Goal: Use online tool/utility: Use online tool/utility

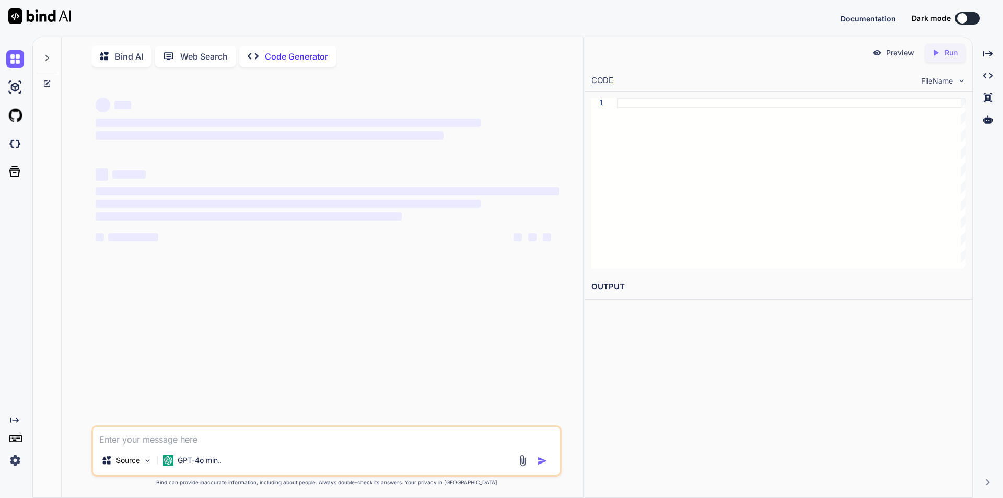
drag, startPoint x: 586, startPoint y: 142, endPoint x: 605, endPoint y: 143, distance: 19.3
click at [605, 143] on div "1" at bounding box center [778, 183] width 387 height 183
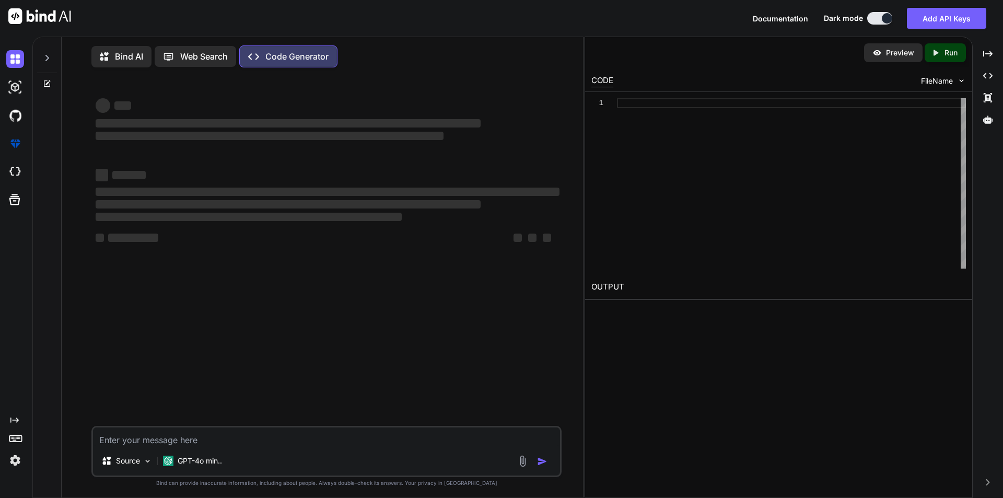
click at [123, 450] on div "Source GPT-4o min.." at bounding box center [326, 451] width 470 height 51
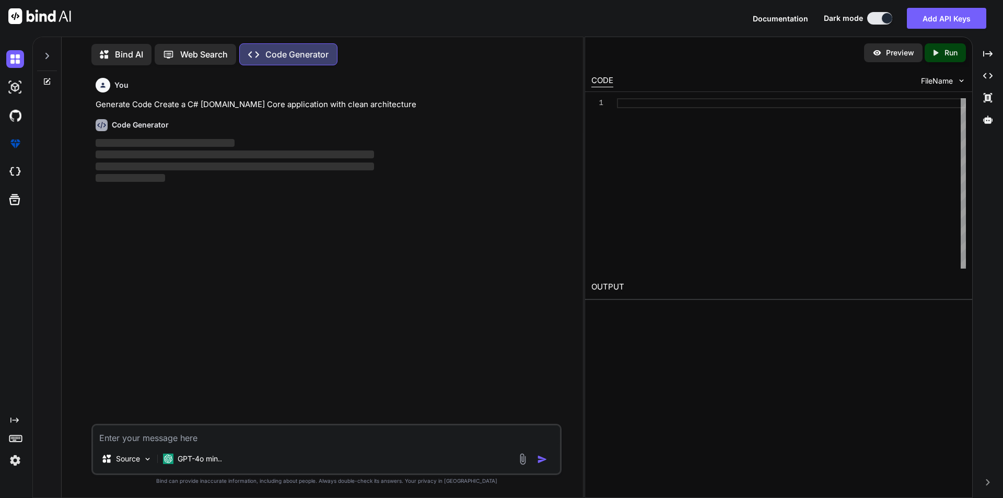
type textarea "x"
click at [138, 436] on textarea at bounding box center [326, 434] width 467 height 19
type textarea "$("#EnteredStatus").click(function () { debugger OrderShippingId = parseInt($("…"
type textarea "x"
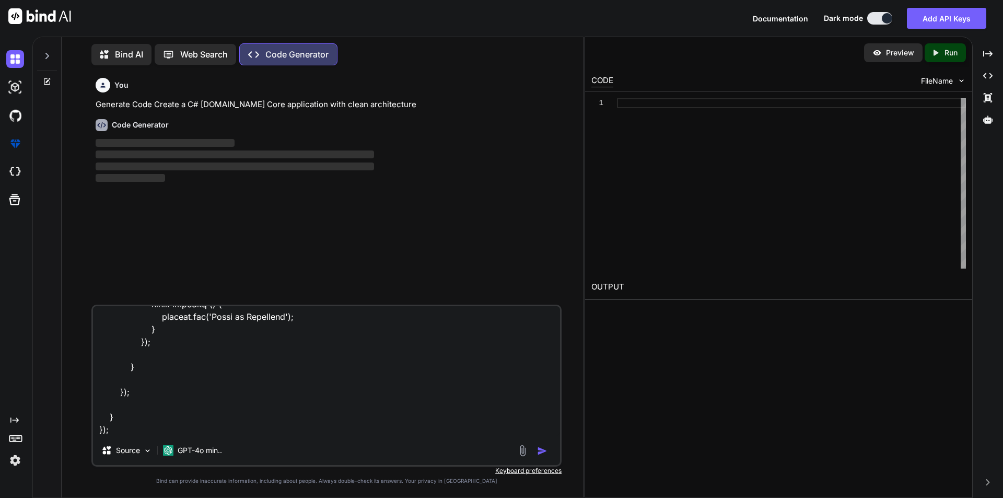
type textarea "$("#EnteredStatus").click(function () { debugger OrderShippingId = parseInt($("…"
type textarea "x"
type textarea "$("#EnteredStatus").click(function () { debugger OrderShippingId = parseInt($("…"
type textarea "x"
type textarea "$("#EnteredStatus").click(function () { debugger OrderShippingId = parseInt($("…"
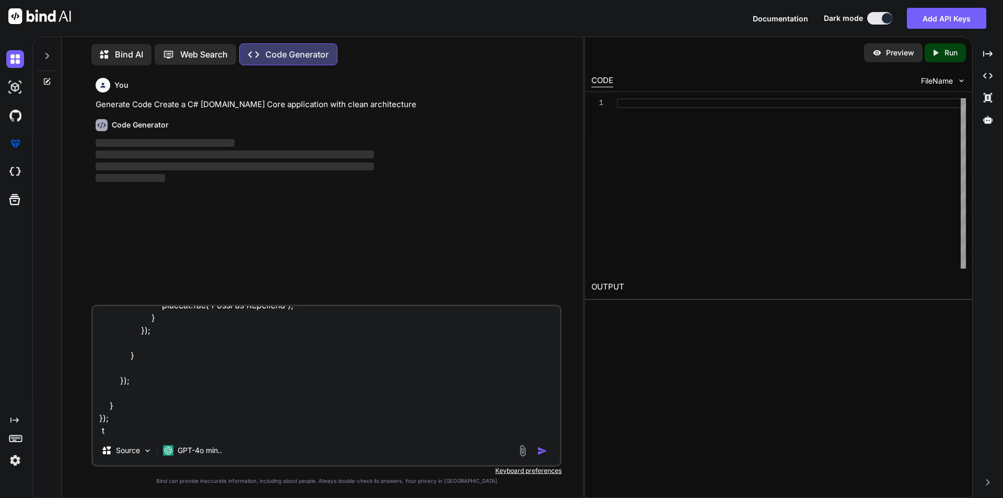
type textarea "x"
type textarea "$("#EnteredStatus").click(function () { debugger OrderShippingId = parseInt($("…"
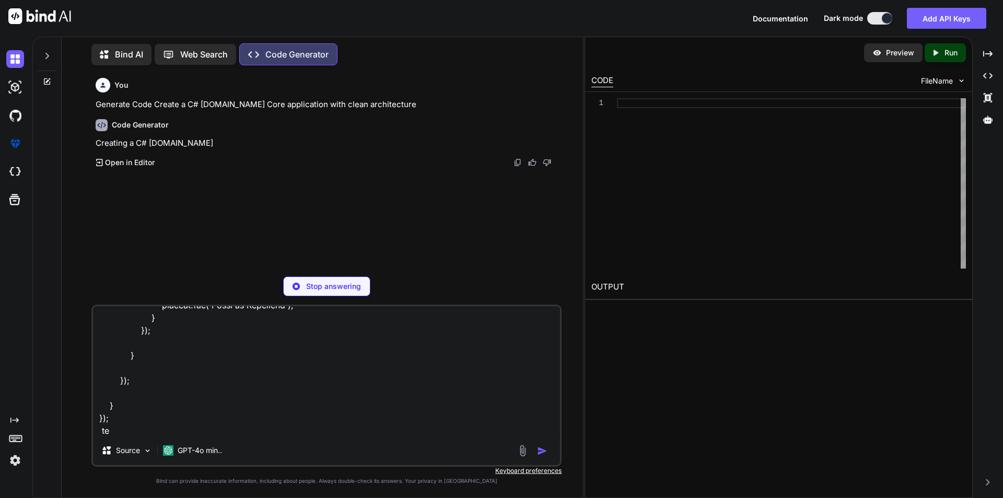
type textarea "x"
type textarea "$("#EnteredStatus").click(function () { debugger OrderShippingId = parseInt($("…"
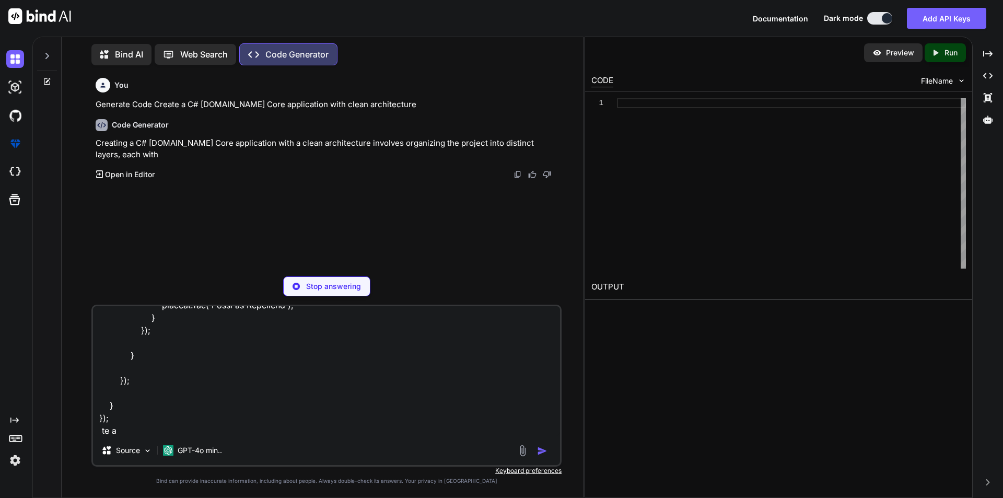
type textarea "x"
type textarea "$("#EnteredStatus").click(function () { debugger OrderShippingId = parseInt($("…"
type textarea "x"
type textarea "$("#EnteredStatus").click(function () { debugger OrderShippingId = parseInt($("…"
type textarea "x"
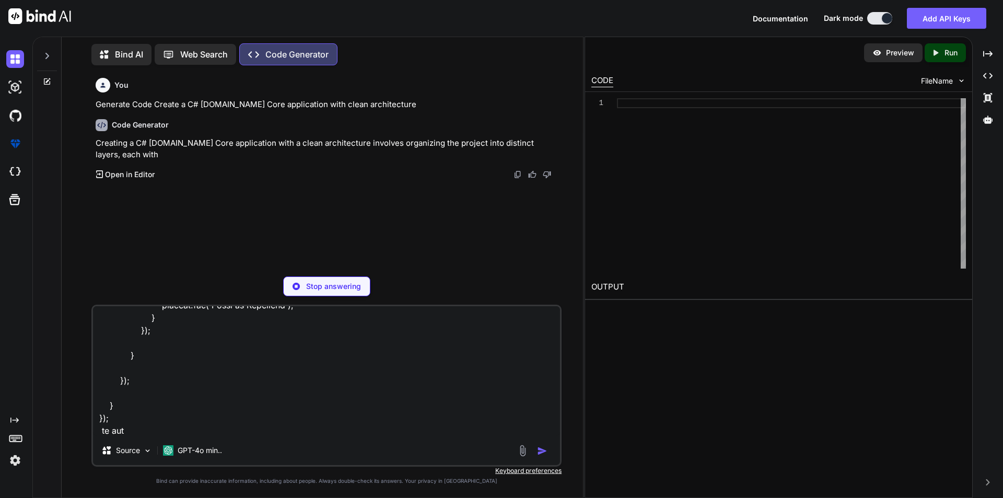
type textarea "$("#EnteredStatus").click(function () { debugger OrderShippingId = parseInt($("…"
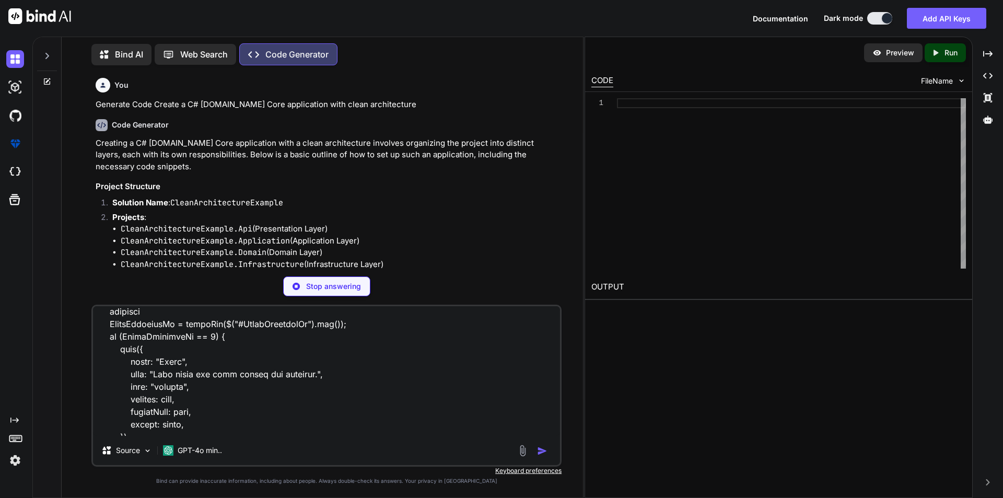
scroll to position [0, 0]
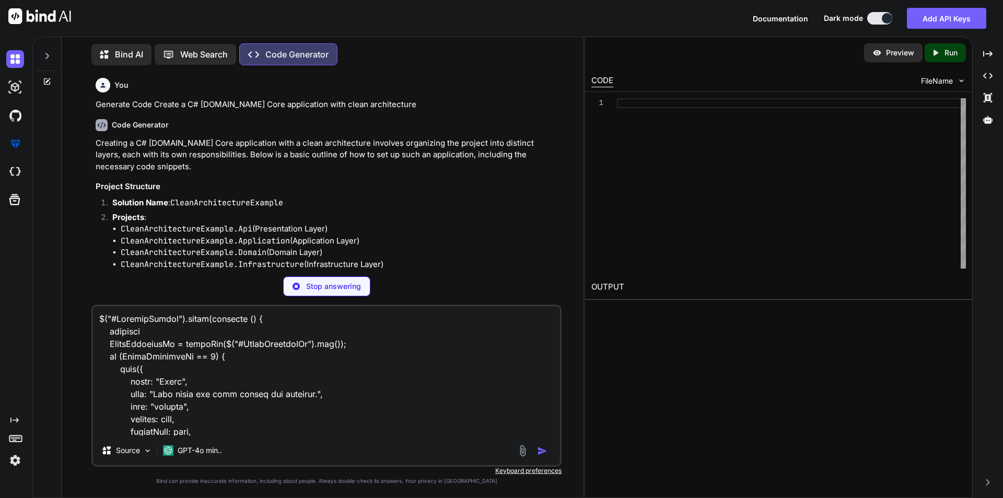
click at [151, 357] on textarea at bounding box center [326, 371] width 467 height 130
drag, startPoint x: 205, startPoint y: 356, endPoint x: 121, endPoint y: 355, distance: 84.1
click at [121, 355] on textarea at bounding box center [326, 371] width 467 height 130
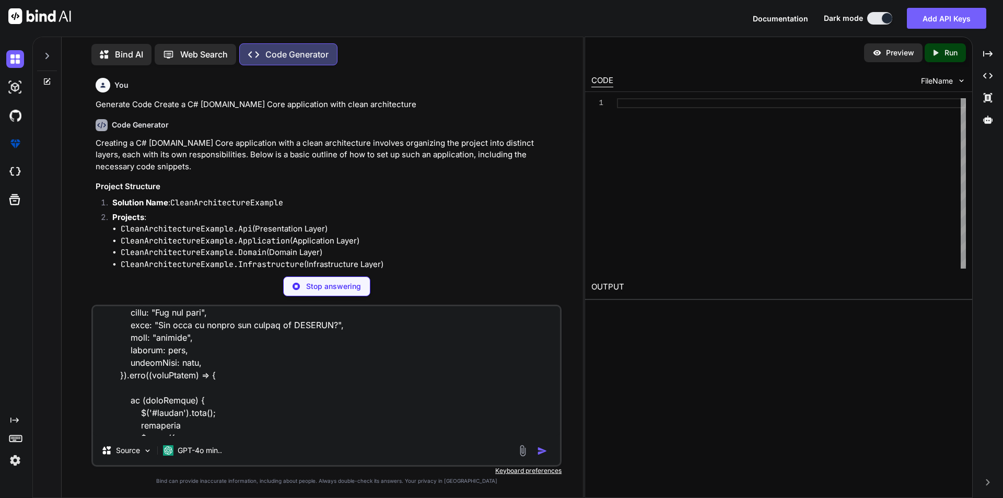
scroll to position [2058, 0]
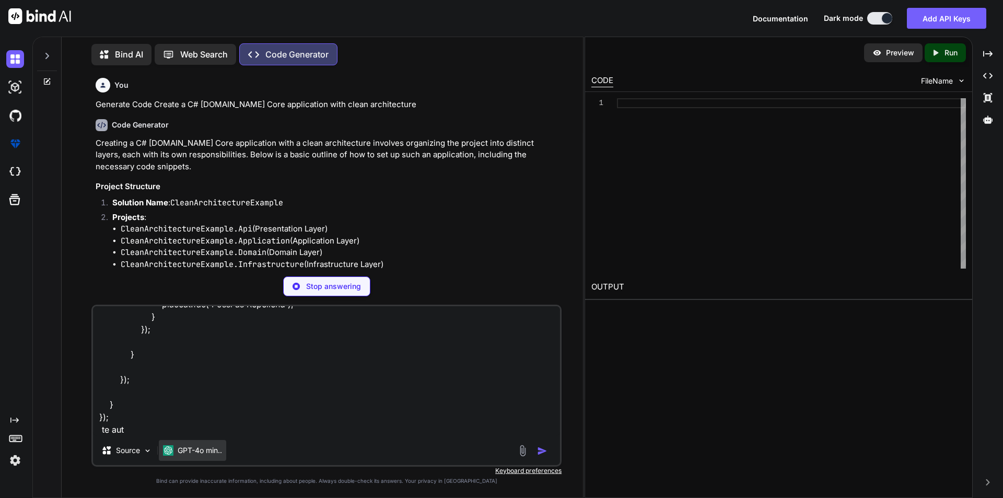
drag, startPoint x: 132, startPoint y: 427, endPoint x: 159, endPoint y: 442, distance: 30.8
click at [132, 429] on textarea at bounding box center [326, 371] width 467 height 130
type textarea "x"
type textarea "$("#EnteredStatus").click(function () { debugger OrderShippingId = parseInt($("…"
type textarea "x"
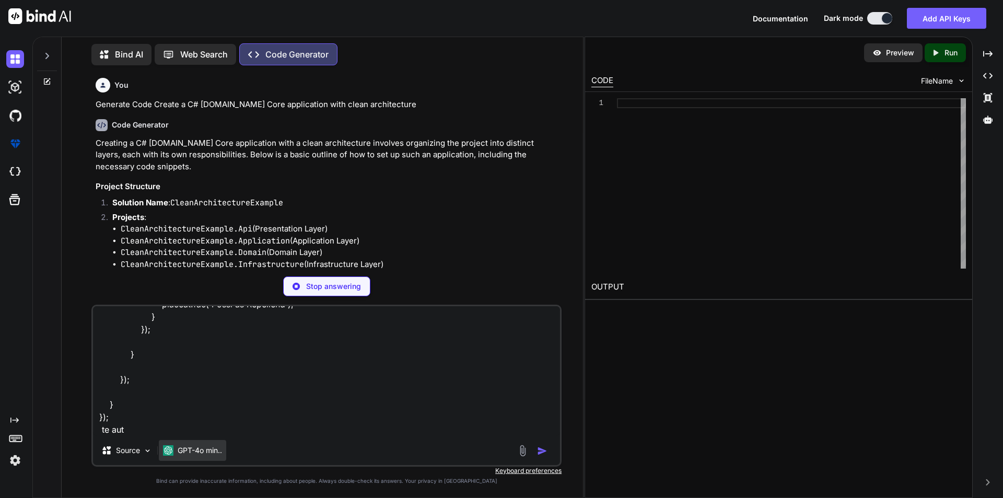
type textarea "$("#EnteredStatus").click(function () { debugger OrderShippingId = parseInt($("…"
type textarea "x"
type textarea "$("#EnteredStatus").click(function () { debugger OrderShippingId = parseInt($("…"
type textarea "x"
type textarea "$("#EnteredStatus").click(function () { debugger OrderShippingId = parseInt($("…"
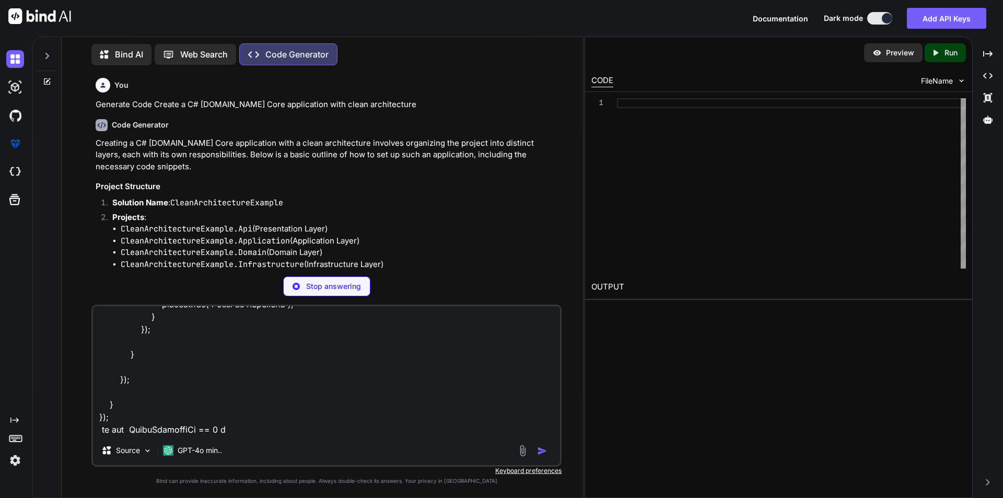
type textarea "x"
type textarea "$("#EnteredStatus").click(function () { debugger OrderShippingId = parseInt($("…"
type textarea "x"
type textarea "$("#EnteredStatus").click(function () { debugger OrderShippingId = parseInt($("…"
type textarea "x"
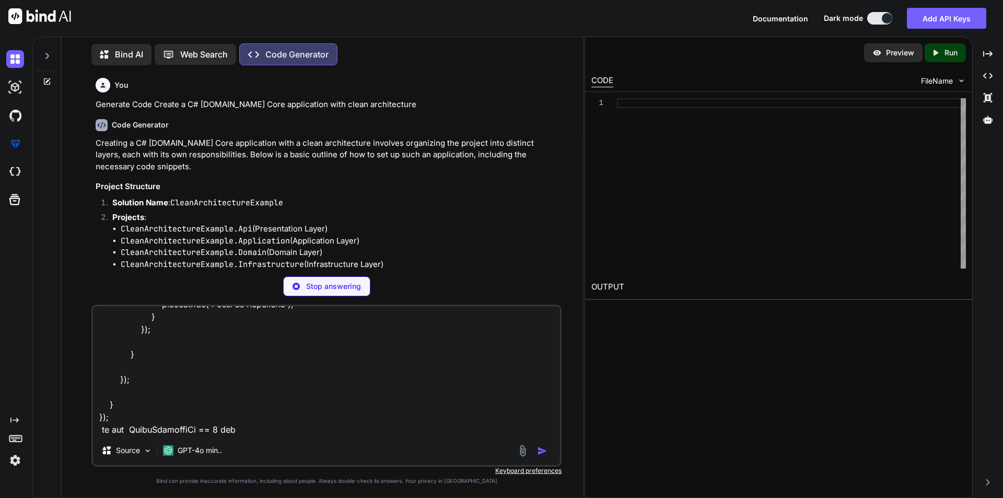
type textarea "$("#EnteredStatus").click(function () { debugger OrderShippingId = parseInt($("…"
type textarea "x"
type textarea "$("#EnteredStatus").click(function () { debugger OrderShippingId = parseInt($("…"
type textarea "x"
type textarea "$("#EnteredStatus").click(function () { debugger OrderShippingId = parseInt($("…"
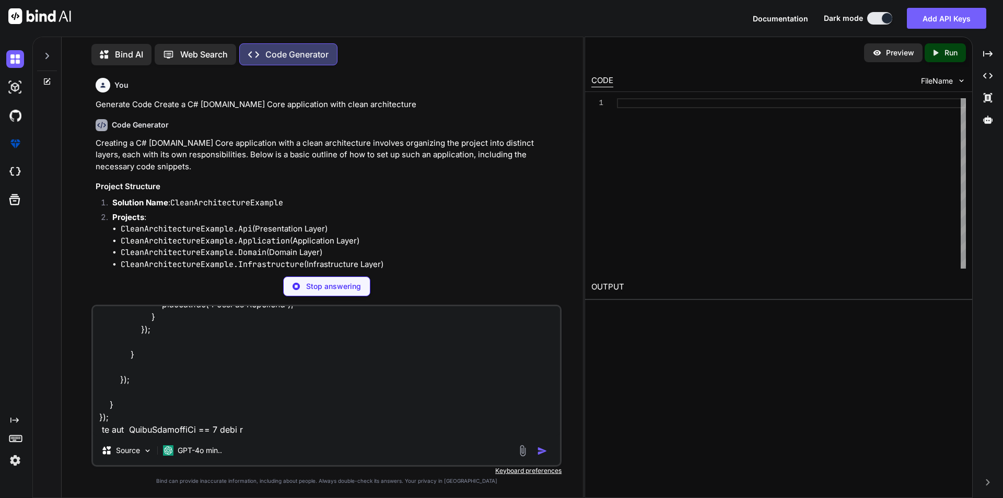
type textarea "x"
type textarea "$("#EnteredStatus").click(function () { debugger OrderShippingId = parseInt($("…"
type textarea "x"
type textarea "$("#EnteredStatus").click(function () { debugger OrderShippingId = parseInt($("…"
type textarea "x"
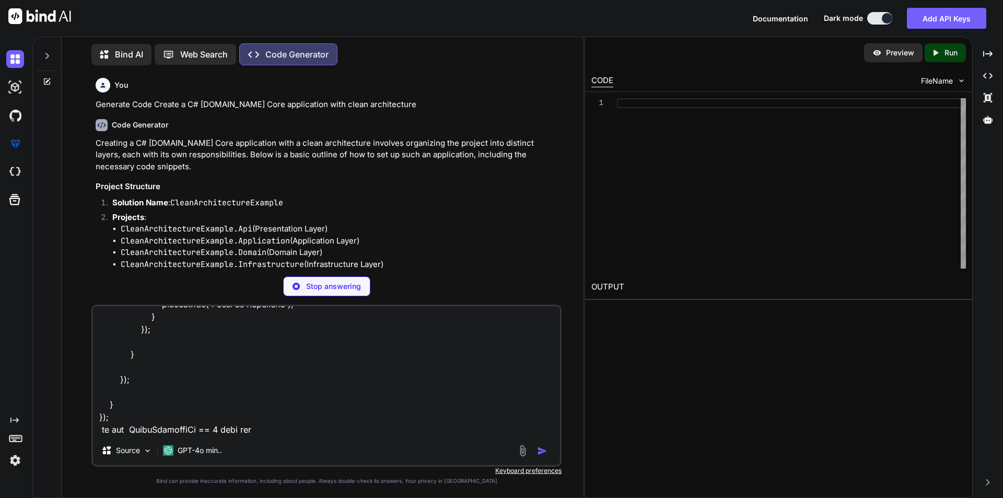
type textarea "$("#EnteredStatus").click(function () { debugger OrderShippingId = parseInt($("…"
type textarea "x"
type textarea "$("#EnteredStatus").click(function () { debugger OrderShippingId = parseInt($("…"
type textarea "x"
type textarea "$("#EnteredStatus").click(function () { debugger OrderShippingId = parseInt($("…"
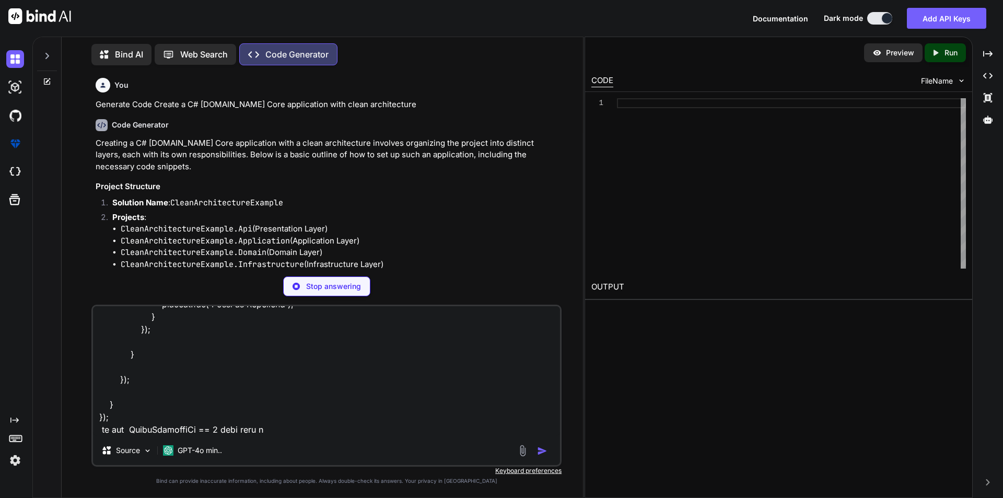
type textarea "x"
type textarea "$("#EnteredStatus").click(function () { debugger OrderShippingId = parseInt($("…"
type textarea "x"
type textarea "$("#EnteredStatus").click(function () { debugger OrderShippingId = parseInt($("…"
type textarea "x"
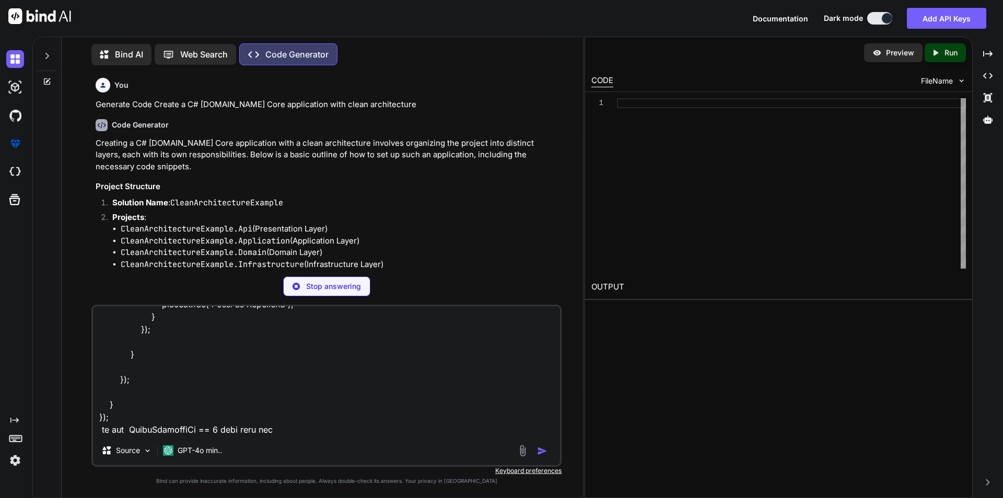
type textarea "$("#EnteredStatus").click(function () { debugger OrderShippingId = parseInt($("…"
type textarea "x"
type textarea "$("#EnteredStatus").click(function () { debugger OrderShippingId = parseInt($("…"
type textarea "x"
type textarea "$("#EnteredStatus").click(function () { debugger OrderShippingId = parseInt($("…"
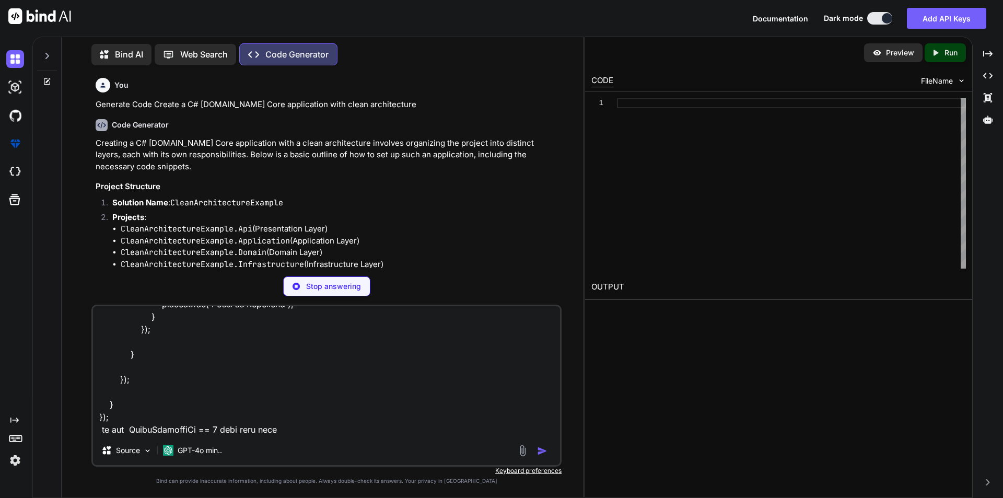
type textarea "x"
type textarea "$("#EnteredStatus").click(function () { debugger OrderShippingId = parseInt($("…"
type textarea "x"
type textarea "$("#EnteredStatus").click(function () { debugger OrderShippingId = parseInt($("…"
type textarea "x"
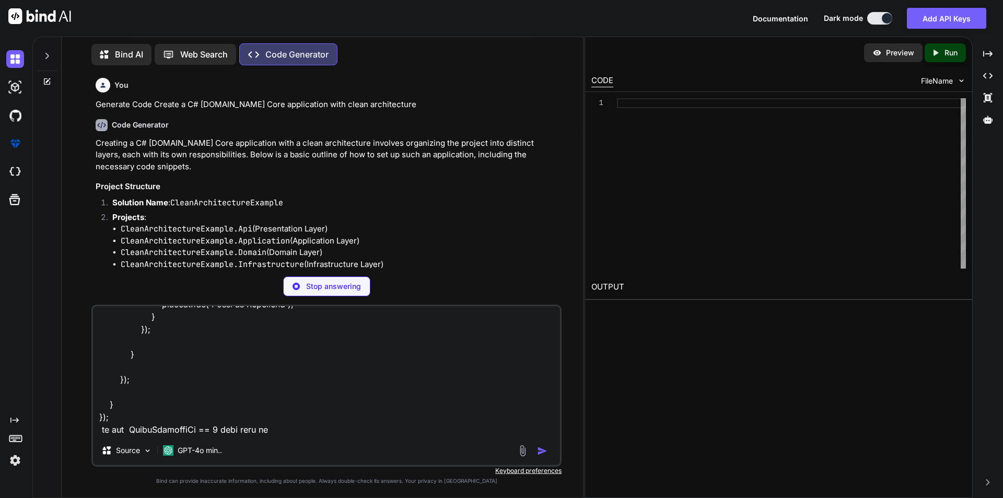
type textarea "$("#EnteredStatus").click(function () { debugger OrderShippingId = parseInt($("…"
type textarea "x"
type textarea "$("#EnteredStatus").click(function () { debugger OrderShippingId = parseInt($("…"
type textarea "x"
type textarea "Application.csproj dotnet sln add CleanArchitectureExample.Domain/CleanArchitec…"
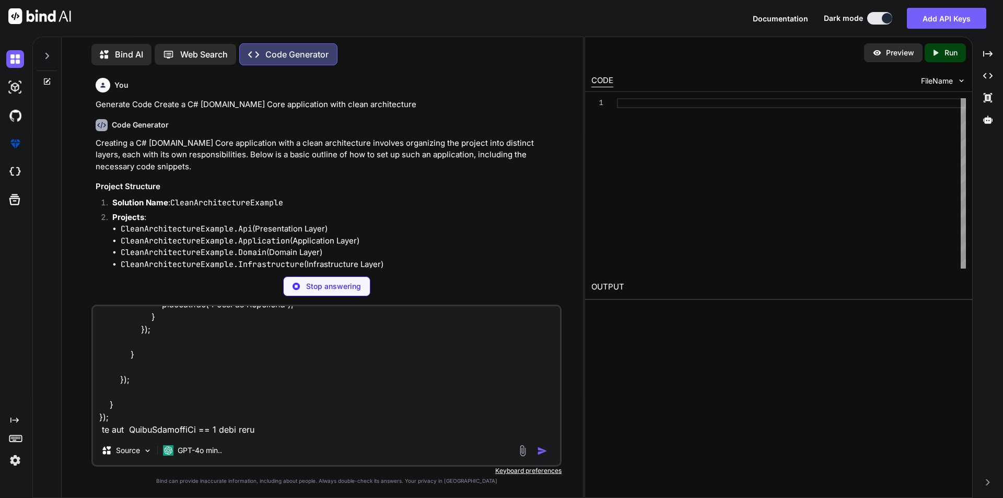
type textarea "x"
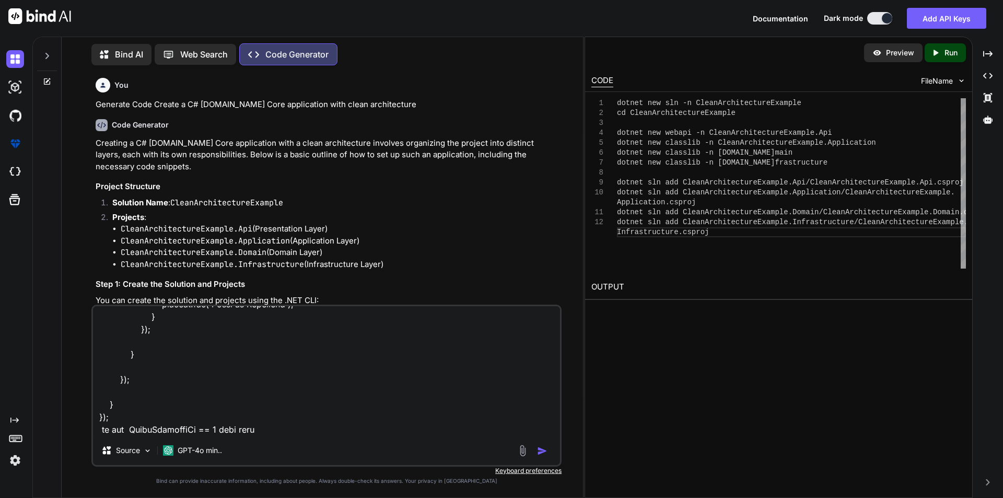
type textarea "$("#EnteredStatus").click(function () { debugger OrderShippingId = parseInt($("…"
type textarea "x"
type textarea "$("#EnteredStatus").click(function () { debugger OrderShippingId = parseInt($("…"
type textarea "x"
type textarea "$("#EnteredStatus").click(function () { debugger OrderShippingId = parseInt($("…"
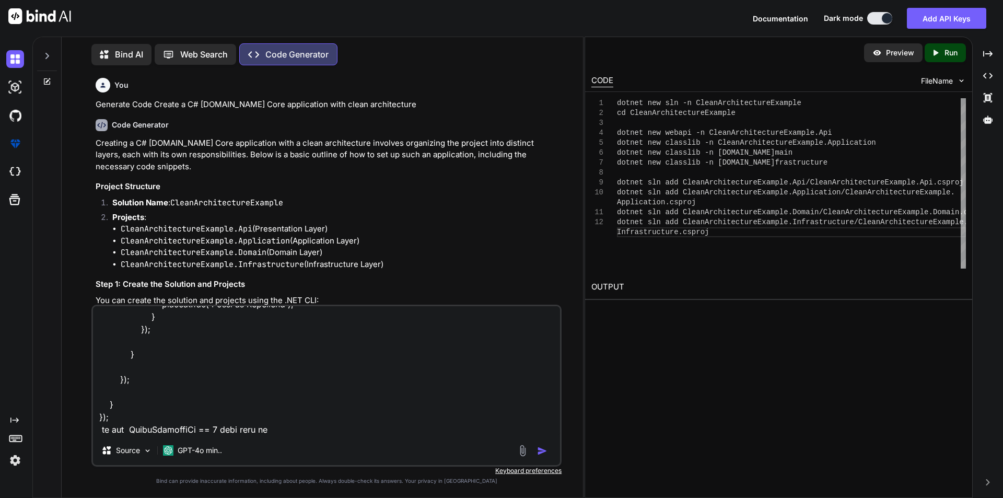
type textarea "x"
type textarea "$("#EnteredStatus").click(function () { debugger OrderShippingId = parseInt($("…"
type textarea "x"
type textarea "$("#EnteredStatus").click(function () { debugger OrderShippingId = parseInt($("…"
type textarea "x"
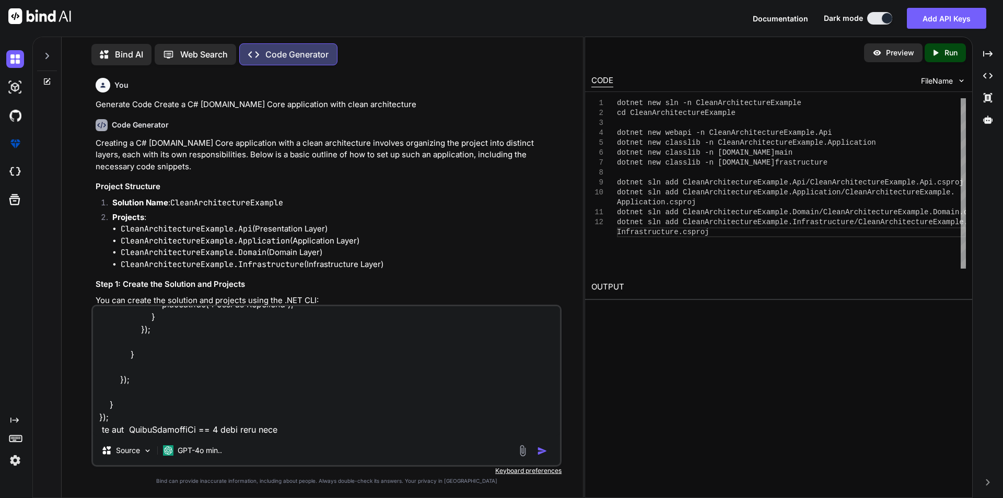
type textarea "$("#EnteredStatus").click(function () { debugger OrderShippingId = parseInt($("…"
type textarea "x"
type textarea "$("#EnteredStatus").click(function () { debugger OrderShippingId = parseInt($("…"
type textarea "x"
type textarea "$("#EnteredStatus").click(function () { debugger OrderShippingId = parseInt($("…"
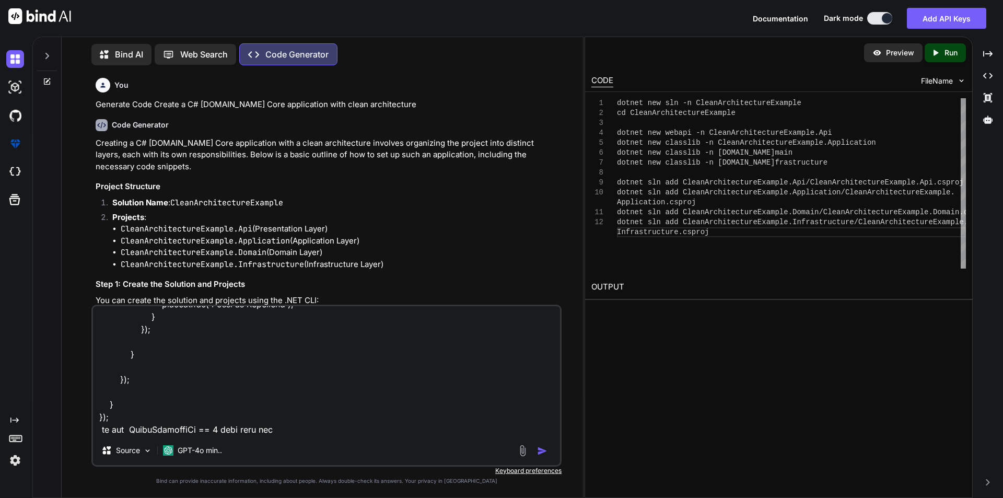
type textarea "x"
type textarea "$("#EnteredStatus").click(function () { debugger OrderShippingId = parseInt($("…"
type textarea "x"
type textarea "$("#EnteredStatus").click(function () { debugger OrderShippingId = parseInt($("…"
type textarea "x"
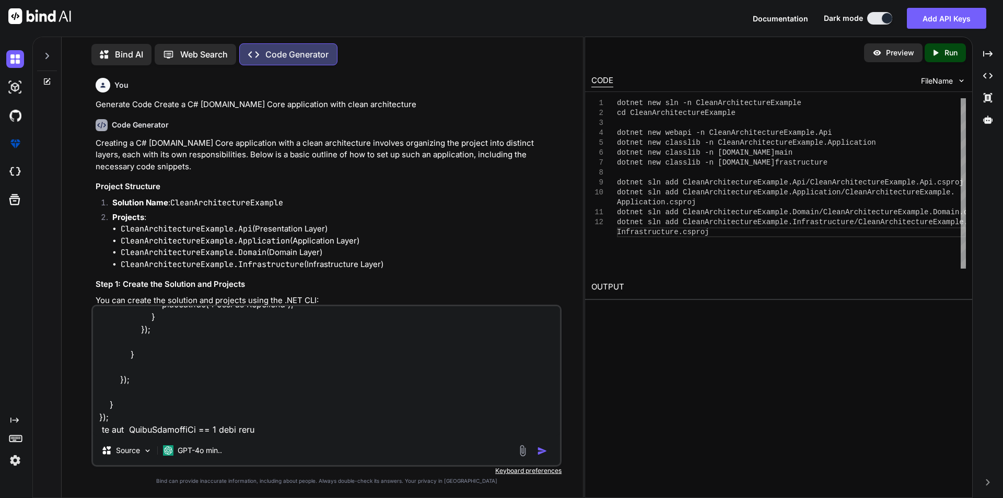
type textarea "$("#EnteredStatus").click(function () { debugger OrderShippingId = parseInt($("…"
type textarea "x"
type textarea "$("#EnteredStatus").click(function () { debugger OrderShippingId = parseInt($("…"
type textarea "x"
type textarea "$("#EnteredStatus").click(function () { debugger OrderShippingId = parseInt($("…"
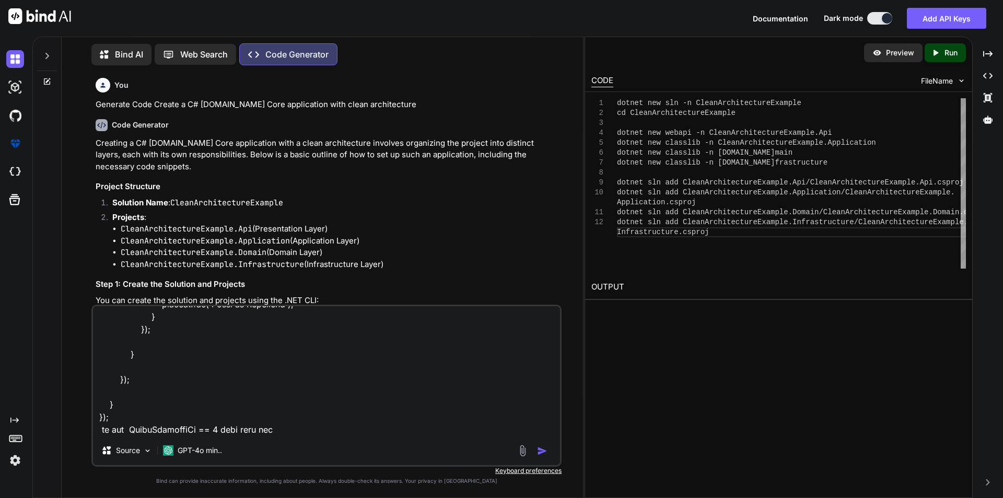
type textarea "x"
type textarea "$("#EnteredStatus").click(function () { debugger OrderShippingId = parseInt($("…"
type textarea "x"
type textarea "$("#EnteredStatus").click(function () { debugger OrderShippingId = parseInt($("…"
type textarea "x"
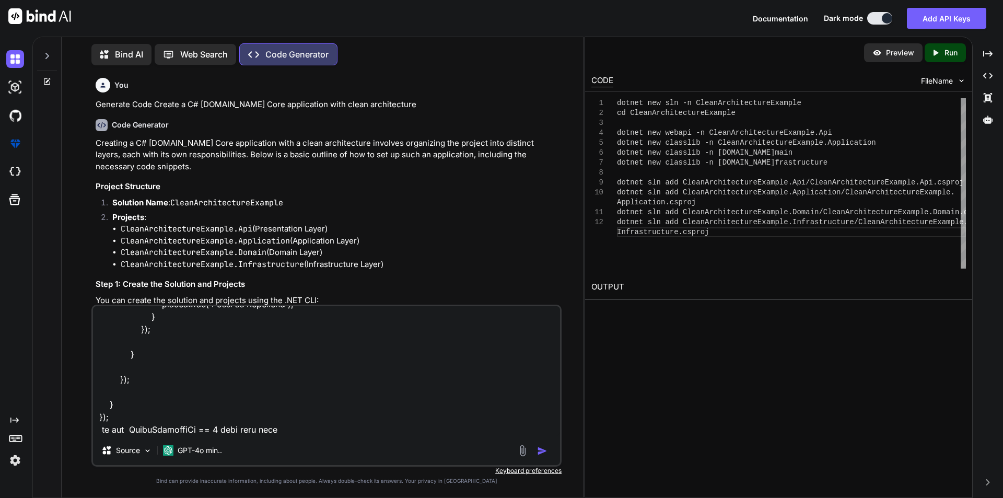
type textarea "$("#EnteredStatus").click(function () { debugger OrderShippingId = parseInt($("…"
type textarea "x"
type textarea "$("#EnteredStatus").click(function () { debugger OrderShippingId = parseInt($("…"
type textarea "x"
type textarea "$("#EnteredStatus").click(function () { debugger OrderShippingId = parseInt($("…"
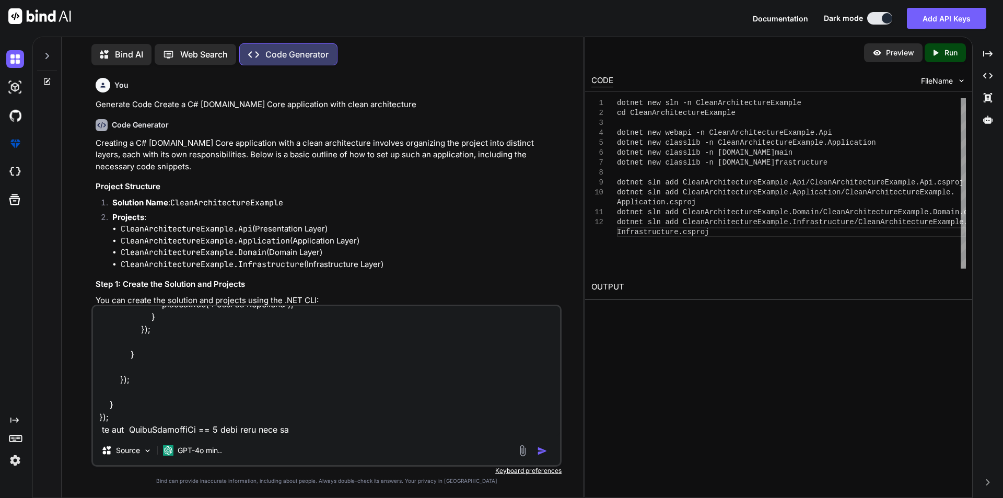
type textarea "x"
type textarea "$("#EnteredStatus").click(function () { debugger OrderShippingId = parseInt($("…"
type textarea "x"
type textarea "$("#EnteredStatus").click(function () { debugger OrderShippingId = parseInt($("…"
type textarea "x"
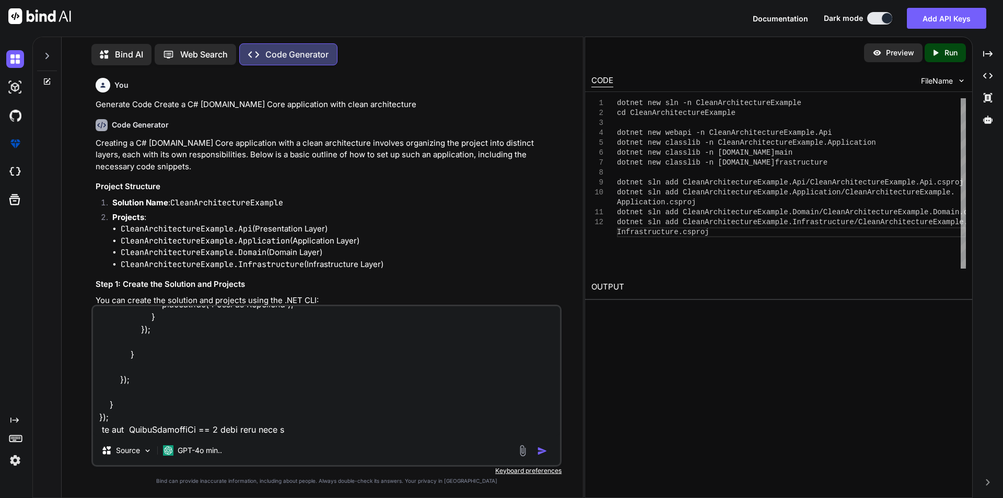
type textarea "$("#EnteredStatus").click(function () { debugger OrderShippingId = parseInt($("…"
type textarea "x"
type textarea "$("#EnteredStatus").click(function () { debugger OrderShippingId = parseInt($("…"
type textarea "x"
type textarea "$("#EnteredStatus").click(function () { debugger OrderShippingId = parseInt($("…"
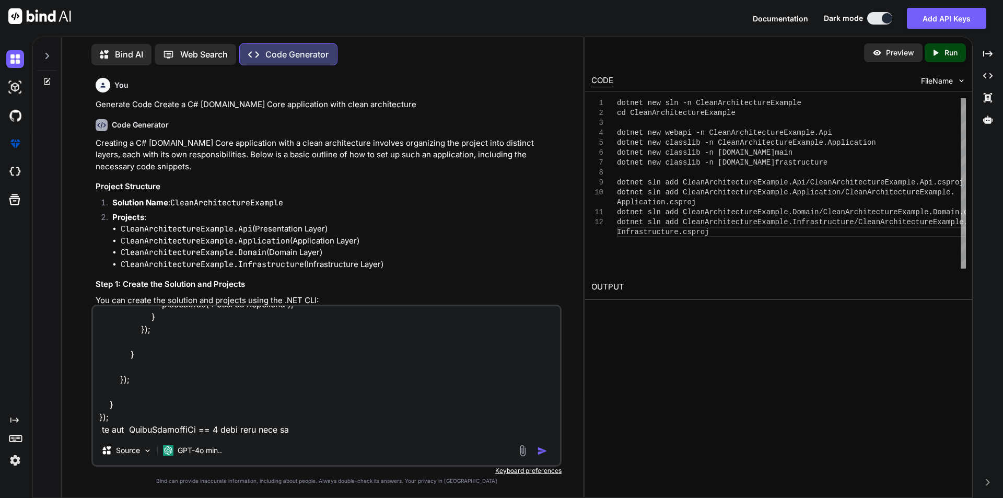
type textarea "x"
type textarea "$("#EnteredStatus").click(function () { debugger OrderShippingId = parseInt($("…"
type textarea "x"
type textarea "$("#EnteredStatus").click(function () { debugger OrderShippingId = parseInt($("…"
type textarea "x"
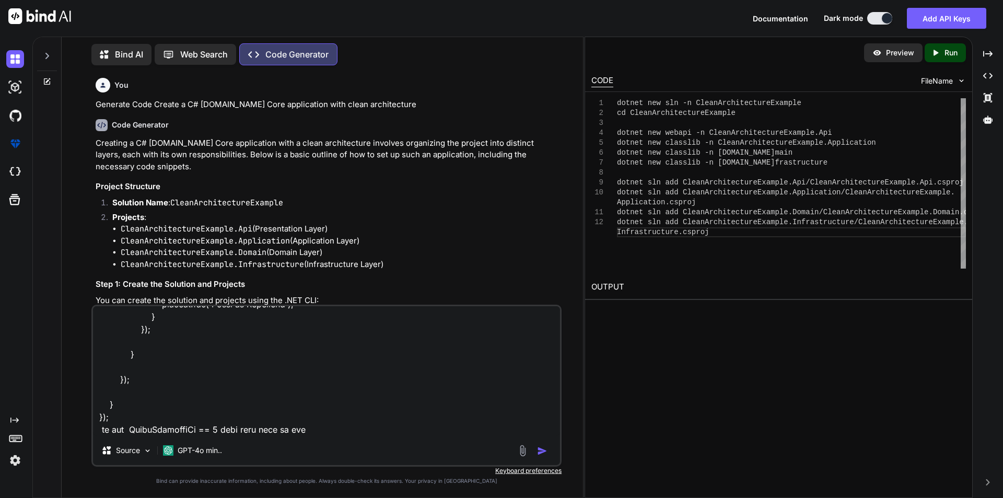
type textarea "$("#EnteredStatus").click(function () { debugger OrderShippingId = parseInt($("…"
type textarea "x"
type textarea "$("#EnteredStatus").click(function () { debugger OrderShippingId = parseInt($("…"
type textarea "x"
type textarea "$("#EnteredStatus").click(function () { debugger OrderShippingId = parseInt($("…"
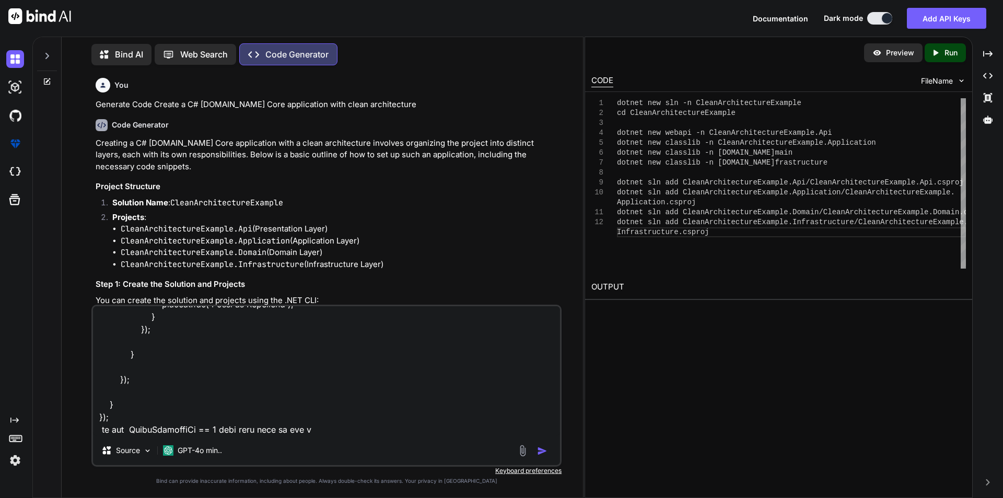
type textarea "x"
type textarea "$("#EnteredStatus").click(function () { debugger OrderShippingId = parseInt($("…"
type textarea "x"
type textarea "$("#EnteredStatus").click(function () { debugger OrderShippingId = parseInt($("…"
type textarea "x"
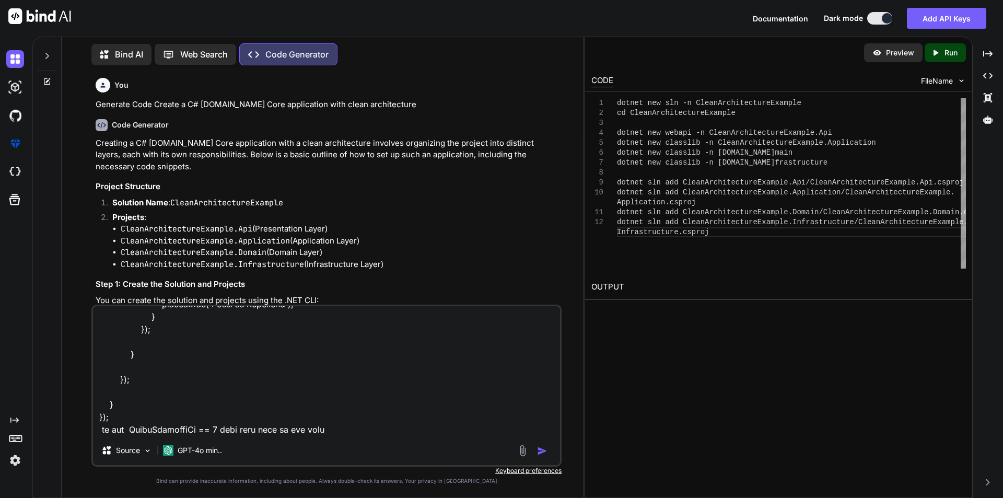
type textarea "$("#EnteredStatus").click(function () { debugger OrderShippingId = parseInt($("…"
type textarea "x"
type textarea "$("#EnteredStatus").click(function () { debugger OrderShippingId = parseInt($("…"
type textarea "x"
type textarea "$("#EnteredStatus").click(function () { debugger OrderShippingId = parseInt($("…"
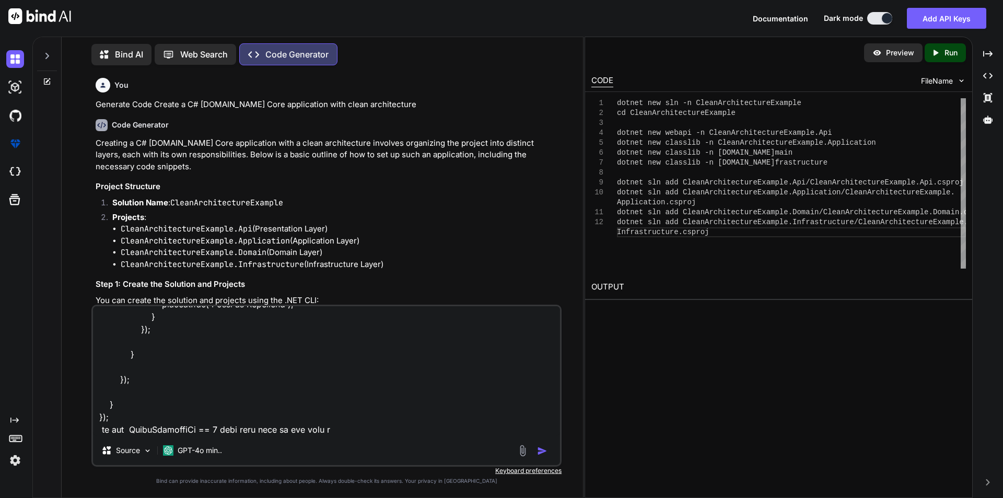
type textarea "x"
type textarea "$("#EnteredStatus").click(function () { debugger OrderShippingId = parseInt($("…"
type textarea "x"
type textarea "$("#EnteredStatus").click(function () { debugger OrderShippingId = parseInt($("…"
type textarea "x"
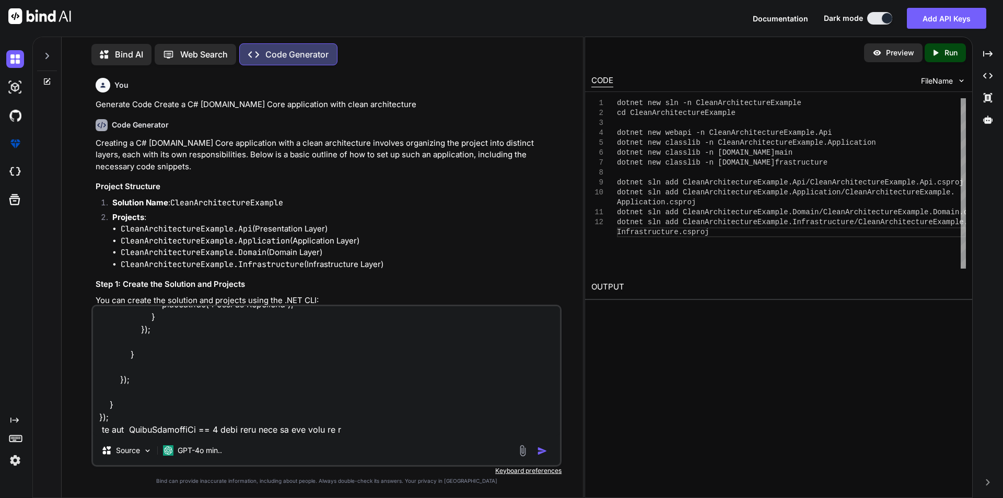
type textarea "$("#EnteredStatus").click(function () { debugger OrderShippingId = parseInt($("…"
type textarea "x"
type textarea "$("#EnteredStatus").click(function () { debugger OrderShippingId = parseInt($("…"
type textarea "x"
type textarea "$("#EnteredStatus").click(function () { debugger OrderShippingId = parseInt($("…"
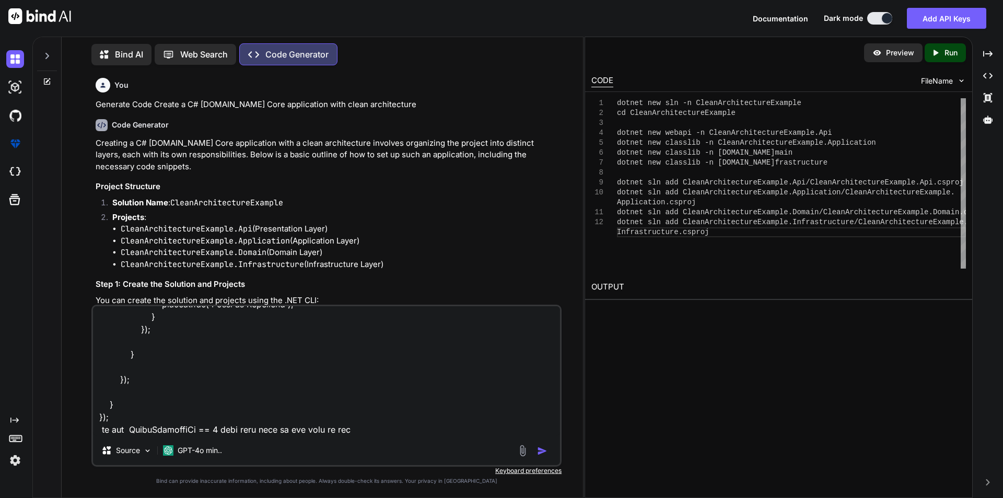
type textarea "x"
type textarea "$("#EnteredStatus").click(function () { debugger OrderShippingId = parseInt($("…"
type textarea "x"
type textarea "$("#EnteredStatus").click(function () { debugger OrderShippingId = parseInt($("…"
type textarea "x"
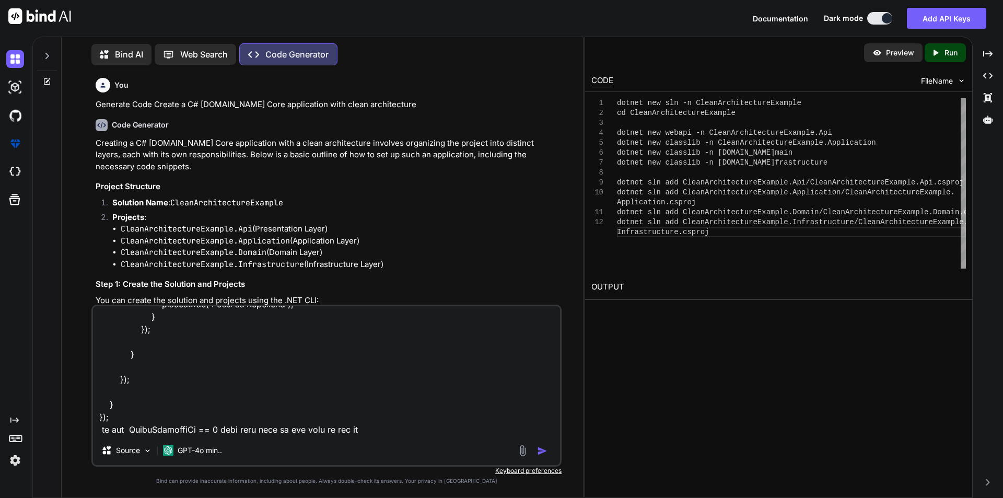
type textarea "$("#EnteredStatus").click(function () { debugger OrderShippingId = parseInt($("…"
type textarea "x"
type textarea "$("#EnteredStatus").click(function () { debugger OrderShippingId = parseInt($("…"
type textarea "x"
type textarea "$("#EnteredStatus").click(function () { debugger OrderShippingId = parseInt($("…"
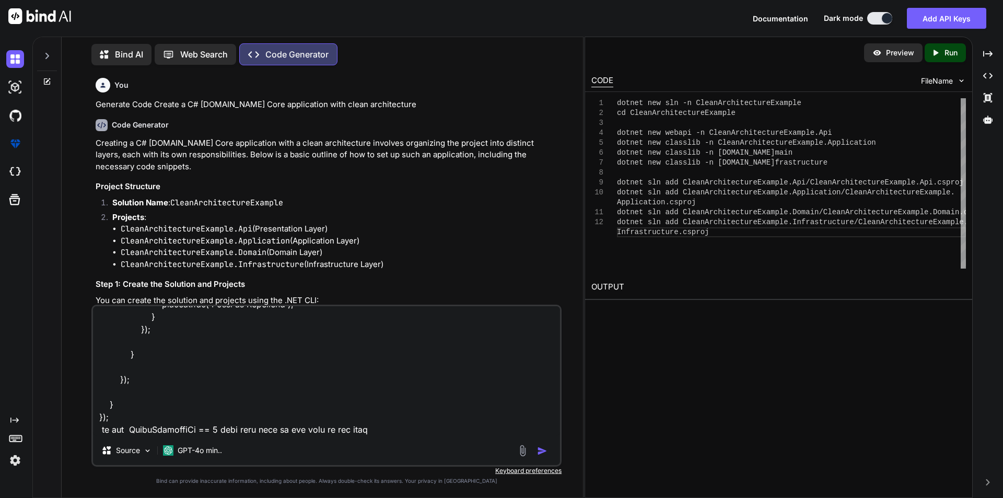
type textarea "x"
type textarea "$("#EnteredStatus").click(function () { debugger OrderShippingId = parseInt($("…"
type textarea "x"
type textarea "$("#EnteredStatus").click(function () { debugger OrderShippingId = parseInt($("…"
type textarea "x"
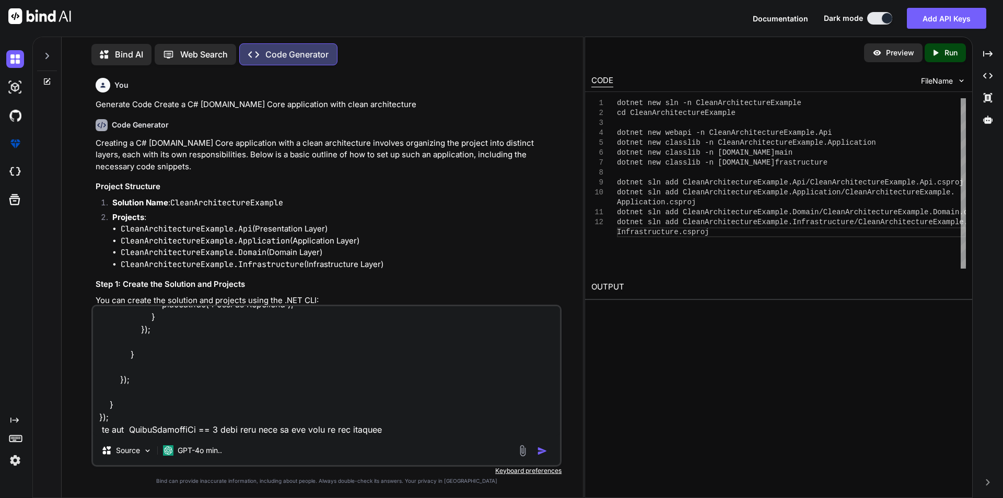
type textarea "$("#EnteredStatus").click(function () { debugger OrderShippingId = parseInt($("…"
type textarea "x"
type textarea "$("#EnteredStatus").click(function () { debugger OrderShippingId = parseInt($("…"
type textarea "x"
type textarea "$("#EnteredStatus").click(function () { debugger OrderShippingId = parseInt($("…"
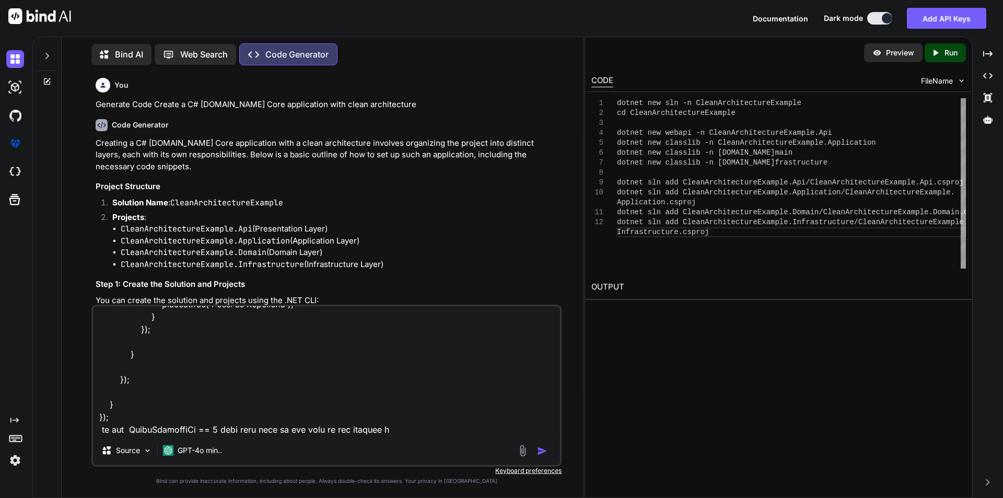
type textarea "x"
type textarea "$("#EnteredStatus").click(function () { debugger OrderShippingId = parseInt($("…"
type textarea "x"
type textarea "$("#EnteredStatus").click(function () { debugger OrderShippingId = parseInt($("…"
type textarea "x"
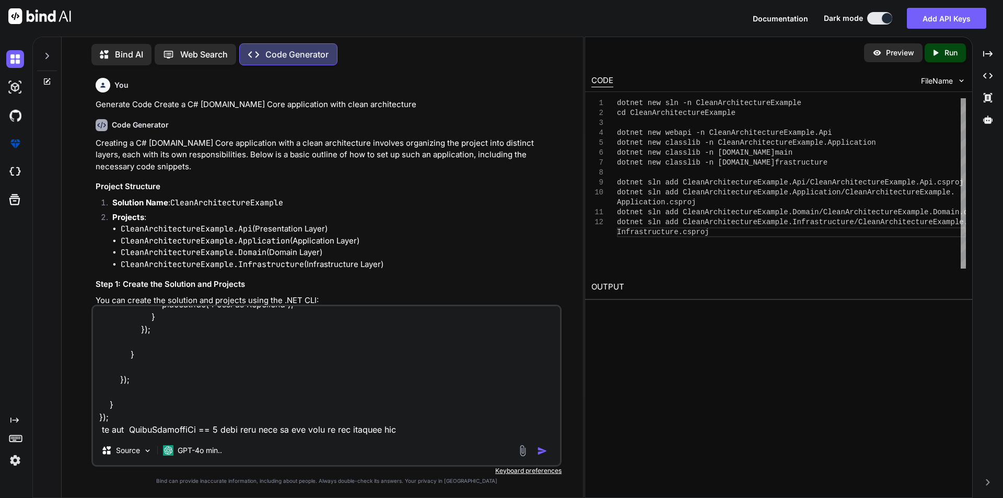
type textarea "$("#EnteredStatus").click(function () { debugger OrderShippingId = parseInt($("…"
type textarea "x"
type textarea "$("#EnteredStatus").click(function () { debugger OrderShippingId = parseInt($("…"
type textarea "x"
type textarea "$("#EnteredStatus").click(function () { debugger OrderShippingId = parseInt($("…"
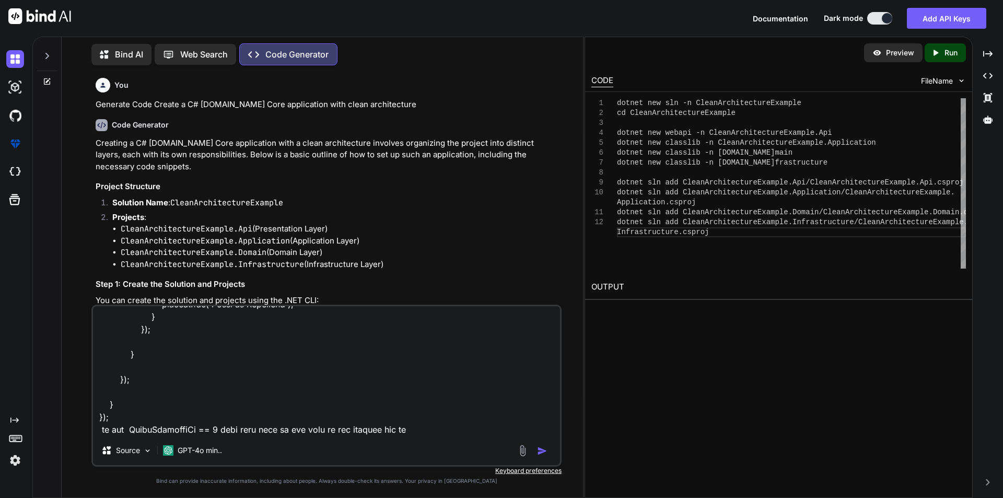
type textarea "x"
type textarea "$("#EnteredStatus").click(function () { debugger OrderShippingId = parseInt($("…"
type textarea "x"
type textarea "$("#EnteredStatus").click(function () { debugger OrderShippingId = parseInt($("…"
type textarea "x"
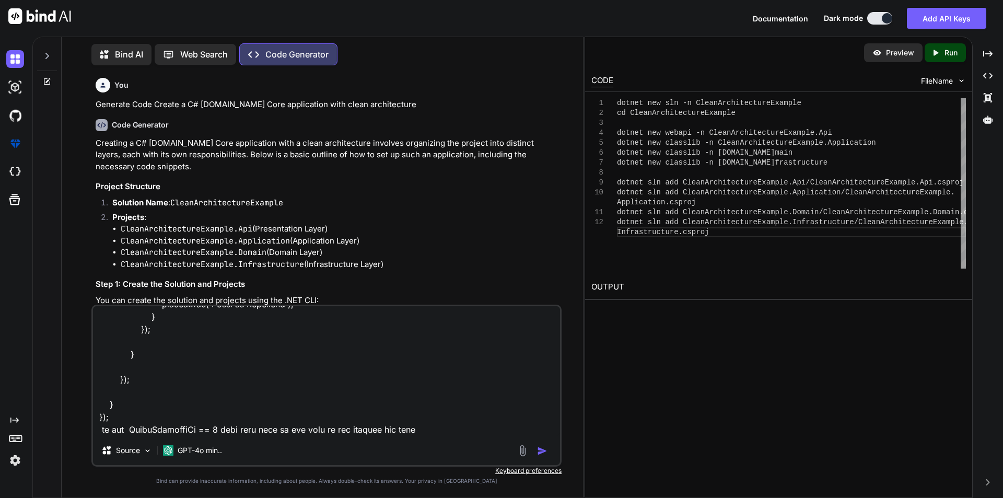
type textarea "$("#EnteredStatus").click(function () { debugger OrderShippingId = parseInt($("…"
type textarea "x"
type textarea "$("#EnteredStatus").click(function () { debugger OrderShippingId = parseInt($("…"
type textarea "x"
type textarea "$("#EnteredStatus").click(function () { debugger OrderShippingId = parseInt($("…"
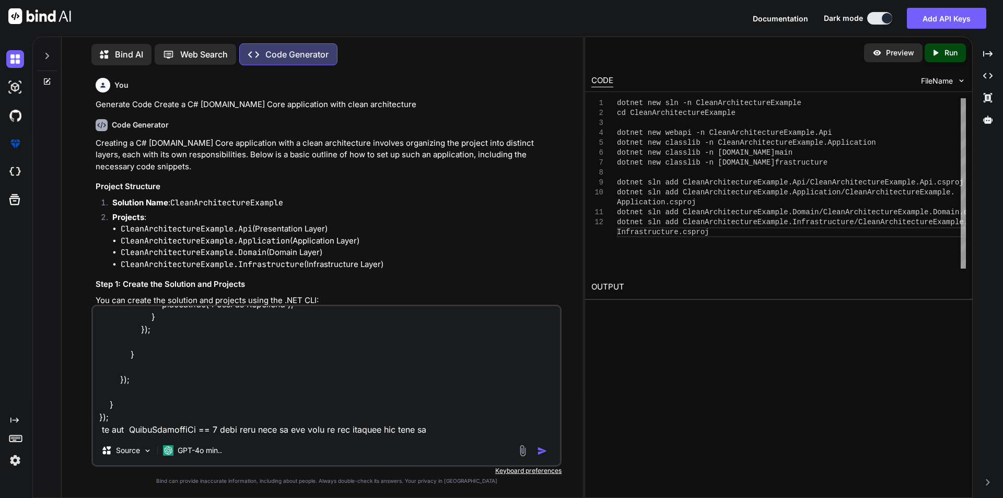
type textarea "x"
type textarea "$("#EnteredStatus").click(function () { debugger OrderShippingId = parseInt($("…"
type textarea "x"
type textarea "$("#EnteredStatus").click(function () { debugger OrderShippingId = parseInt($("…"
type textarea "x"
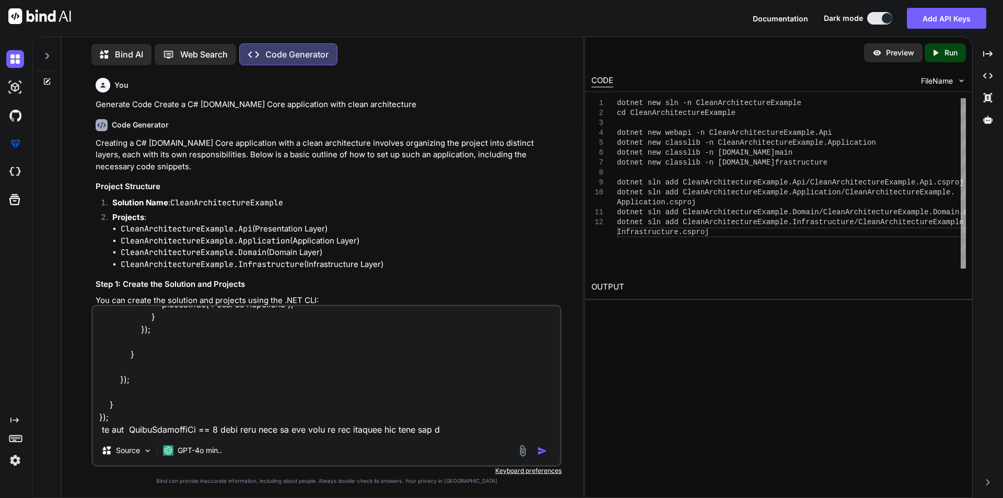
type textarea "$("#EnteredStatus").click(function () { debugger OrderShippingId = parseInt($("…"
type textarea "x"
type textarea "$("#EnteredStatus").click(function () { debugger OrderShippingId = parseInt($("…"
type textarea "x"
type textarea "$("#EnteredStatus").click(function () { debugger OrderShippingId = parseInt($("…"
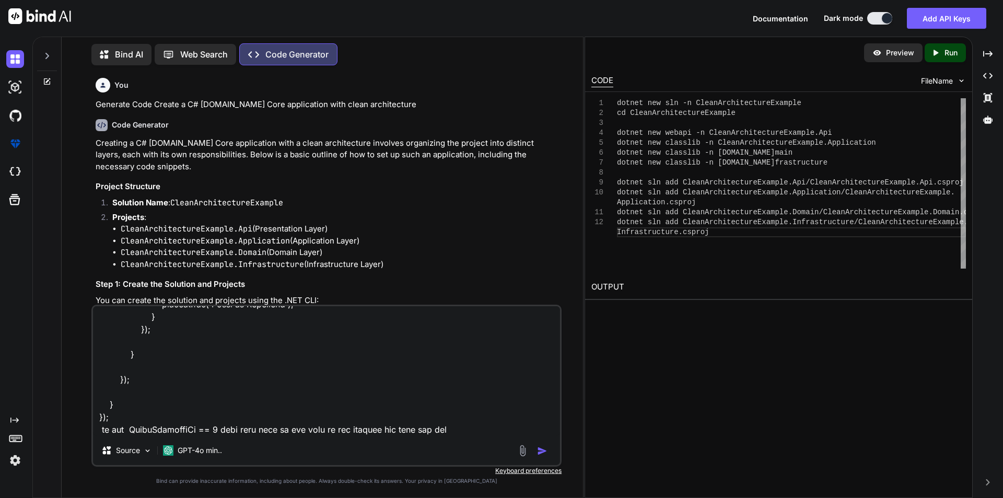
type textarea "x"
type textarea "$("#EnteredStatus").click(function () { debugger OrderShippingId = parseInt($("…"
type textarea "x"
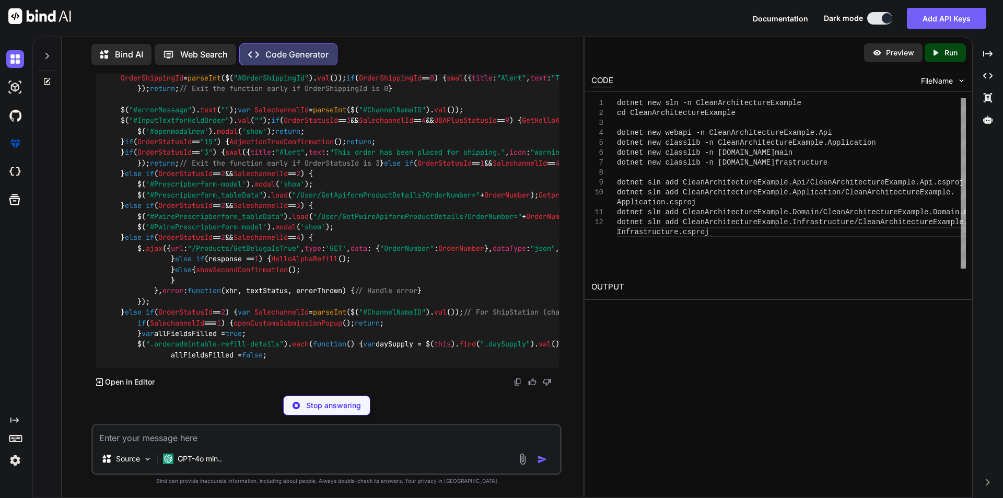
scroll to position [2855, 0]
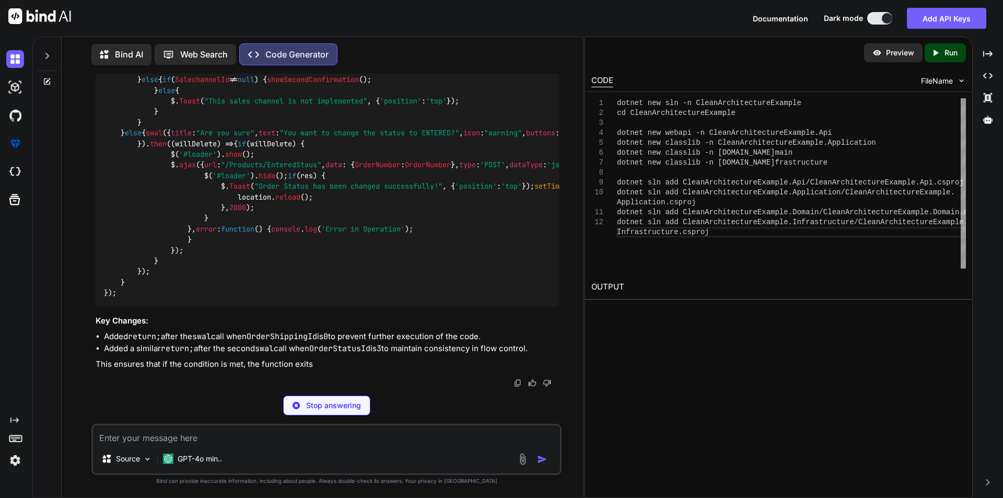
type textarea "x"
type textarea "}, error: function () { console.log('Error in Operation'); } }); } }); } });"
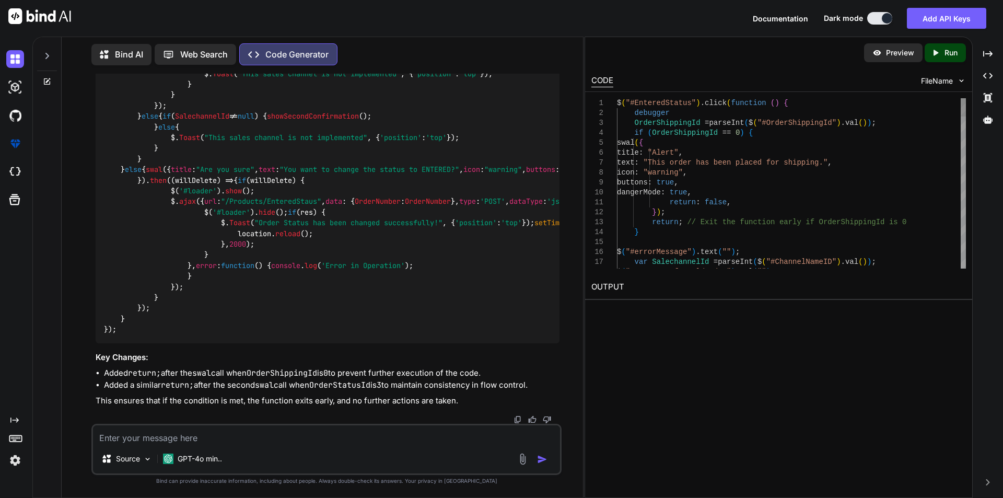
type textarea "x"
drag, startPoint x: 121, startPoint y: 112, endPoint x: 203, endPoint y: 222, distance: 137.7
click at [203, 222] on div "$( "#EnteredStatus" ). click ( function ( ) { debugger OrderShippingId = parseI…" at bounding box center [328, 32] width 464 height 624
copy code "if ( OrderShippingId == 0 ) { swal ({ title : "Alert" , text : "This order has …"
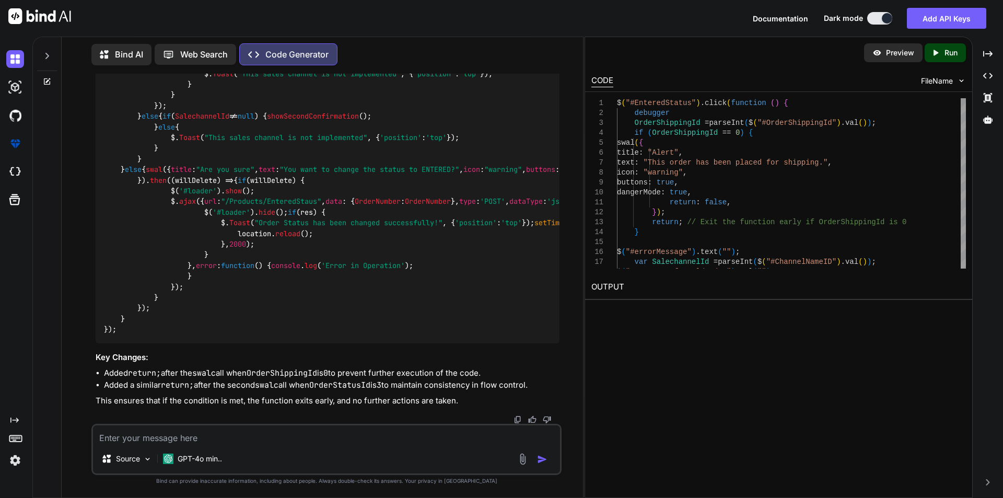
drag, startPoint x: 118, startPoint y: 206, endPoint x: 439, endPoint y: 206, distance: 321.2
click at [439, 206] on div "$( "#EnteredStatus" ). click ( function ( ) { debugger OrderShippingId = parseI…" at bounding box center [328, 32] width 464 height 624
copy code "OrderShippingId = parseInt ($( "#OrderShippingId" ). val ());"
click at [273, 279] on div "$( "#EnteredStatus" ). click ( function ( ) { debugger OrderShippingId = parseI…" at bounding box center [328, 32] width 464 height 624
drag, startPoint x: 146, startPoint y: 249, endPoint x: 372, endPoint y: 252, distance: 225.6
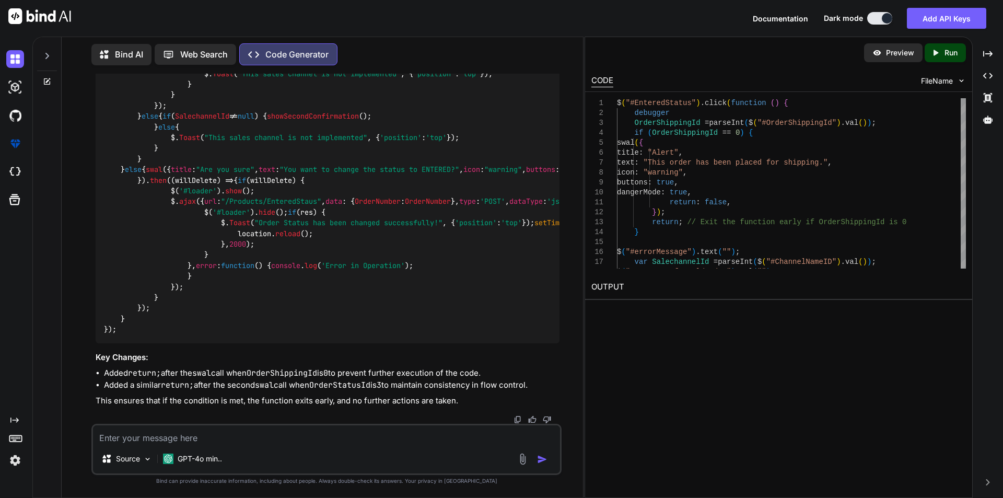
click at [372, 252] on div "$( "#EnteredStatus" ). click ( function ( ) { debugger OrderShippingId = parseI…" at bounding box center [328, 32] width 464 height 624
copy code "text : "This order has been placed for shipping." ,"
click at [124, 442] on textarea at bounding box center [326, 434] width 467 height 19
paste textarea "text: "This order has been placed for shipping.","
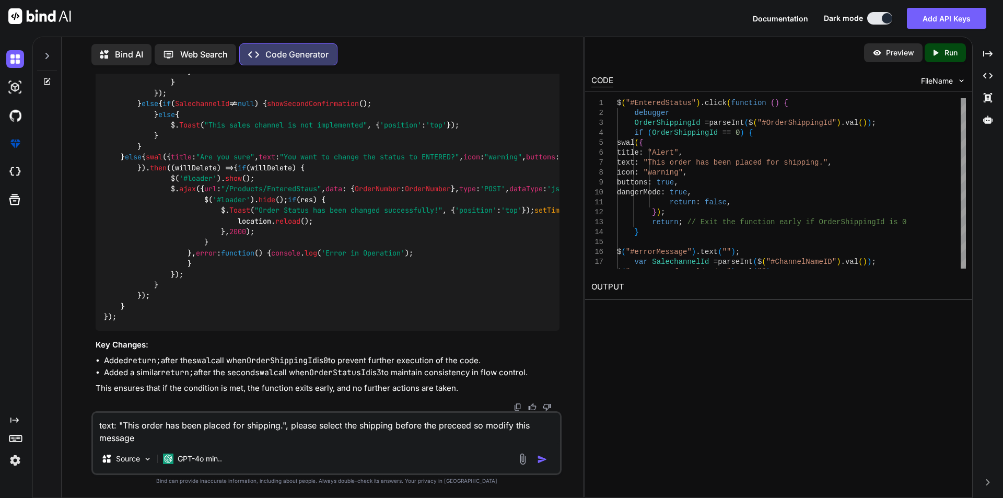
type textarea "text: "This order has been placed for shipping.", please select the shipping be…"
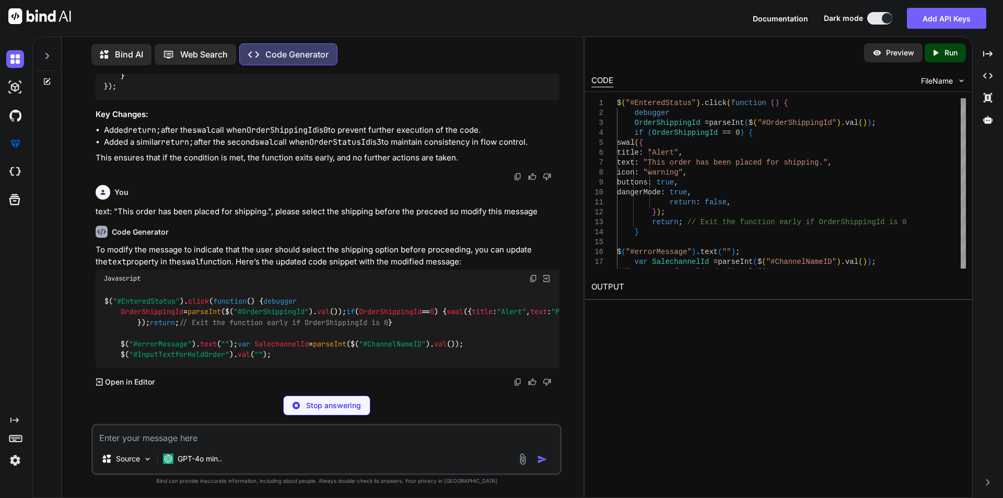
scroll to position [4583, 0]
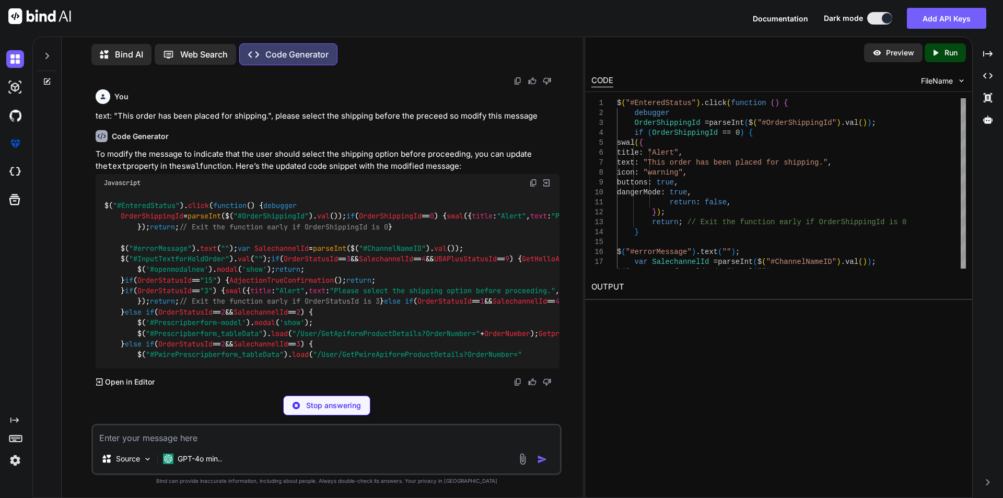
drag, startPoint x: 149, startPoint y: 255, endPoint x: 416, endPoint y: 253, distance: 266.9
click at [416, 253] on div "$( "#EnteredStatus" ). click ( function ( ) { debugger OrderShippingId = parseI…" at bounding box center [328, 280] width 464 height 177
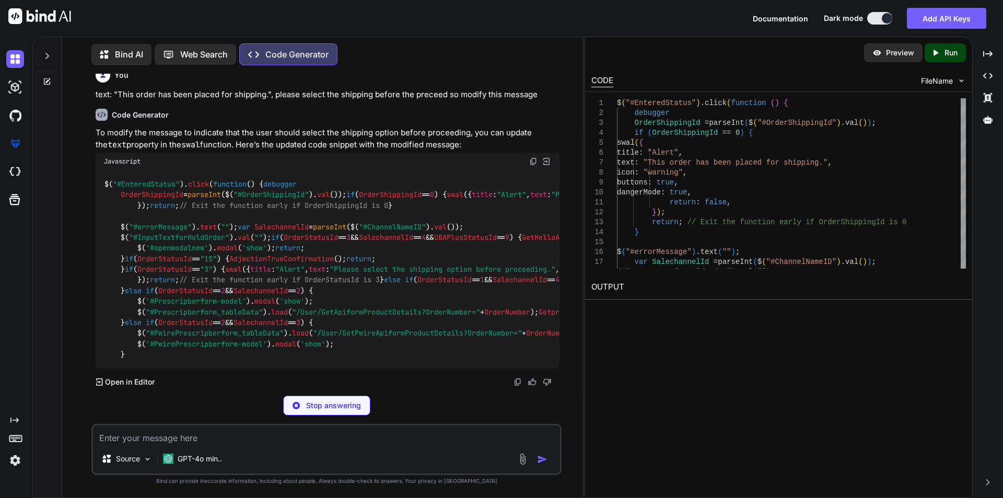
copy code "text : "Please select the shipping option before proceeding." ,"
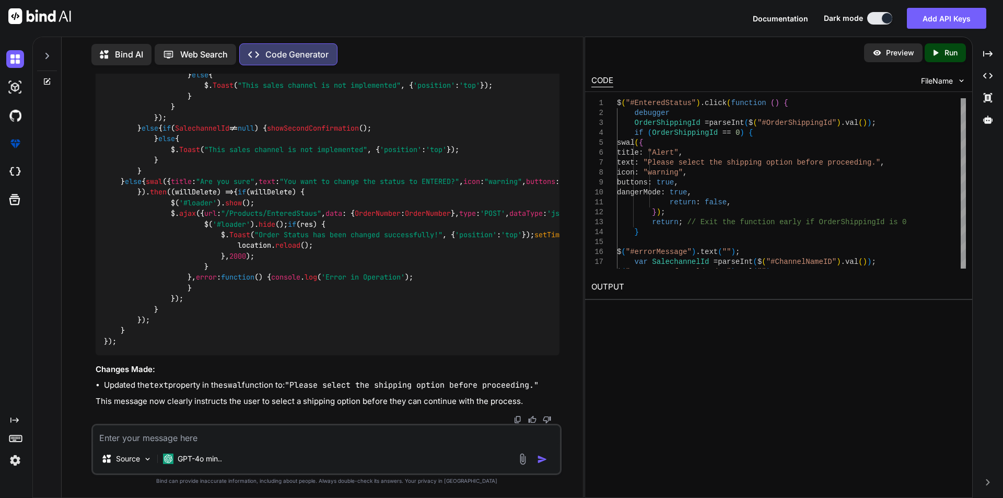
click at [160, 437] on textarea at bounding box center [326, 434] width 467 height 19
paste textarea "function AddShippinCalculator() { OrderNumber = $("#OrderNumber").val(); var ch…"
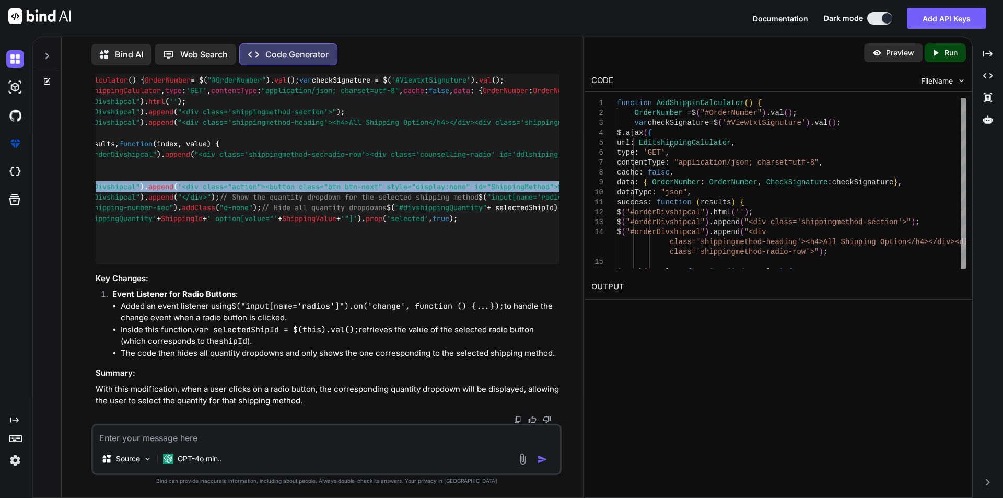
scroll to position [0, 173]
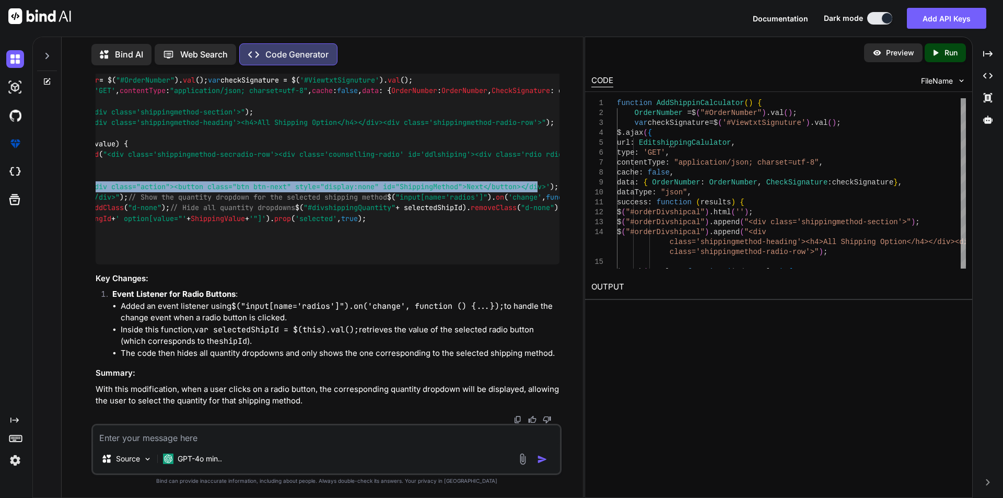
drag, startPoint x: 185, startPoint y: 189, endPoint x: 550, endPoint y: 191, distance: 365.1
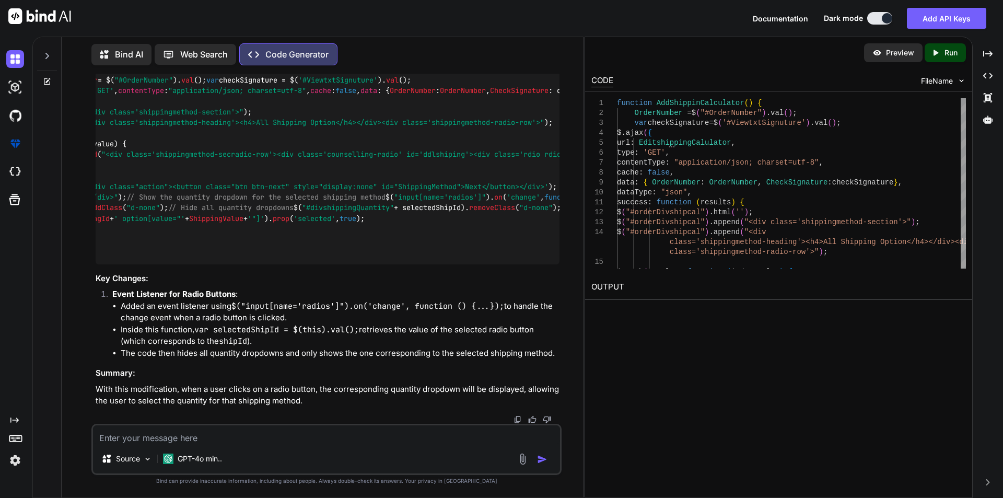
click at [474, 213] on div "function AddShippinCalculator ( ) { OrderNumber = $( "#OrderNumber" ). val (); …" at bounding box center [328, 165] width 464 height 198
click at [417, 187] on span "'<div class="action"><button class="btn btn-next" style="display:none" id="Ship…" at bounding box center [317, 186] width 464 height 9
click at [424, 190] on span "'<div class="action"><button class="btn btn-next" style="display:none" id="Ship…" at bounding box center [317, 186] width 464 height 9
copy span "ShippingMethod"
